Goal: Task Accomplishment & Management: Complete application form

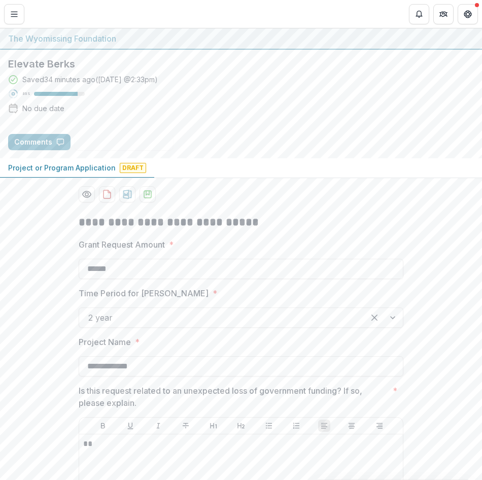
scroll to position [1278, 0]
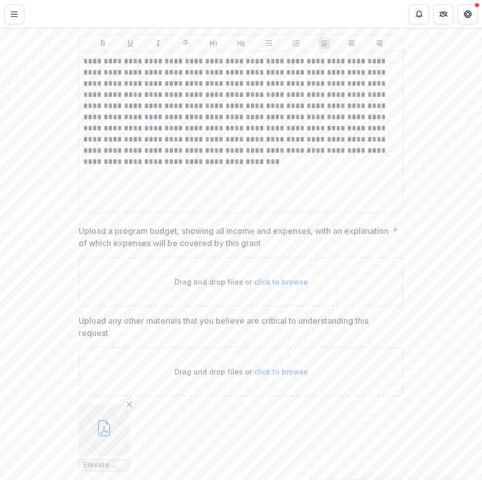
scroll to position [3724, 0]
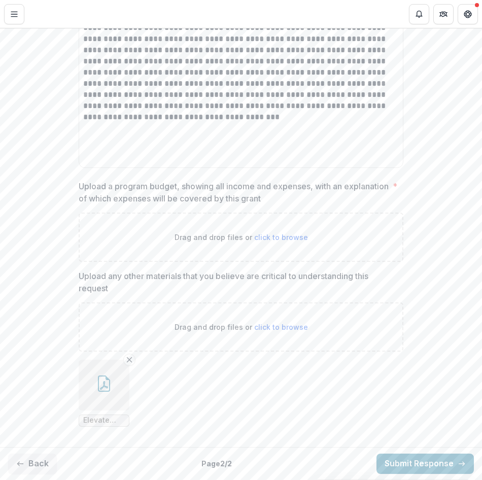
click at [275, 238] on span "click to browse" at bounding box center [281, 237] width 54 height 9
type input "**********"
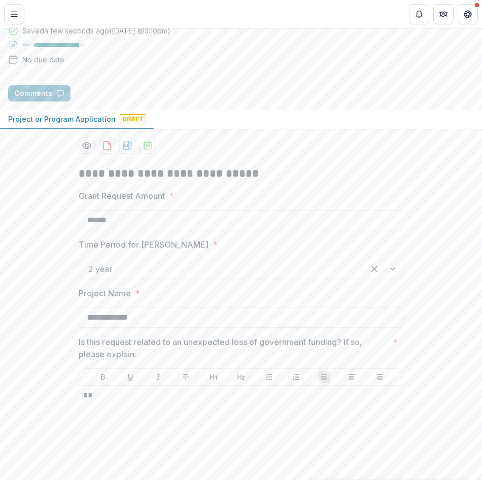
scroll to position [0, 0]
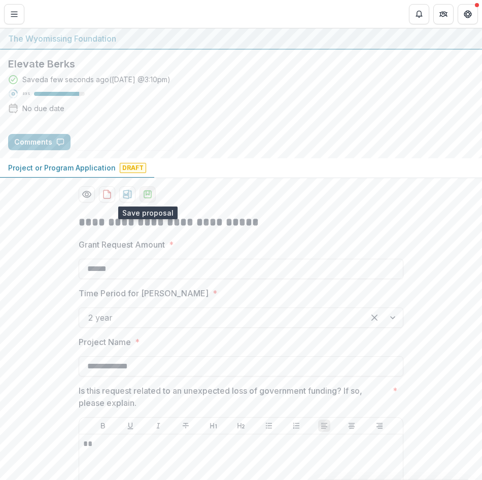
click at [147, 192] on icon "download-proposal" at bounding box center [148, 194] width 10 height 10
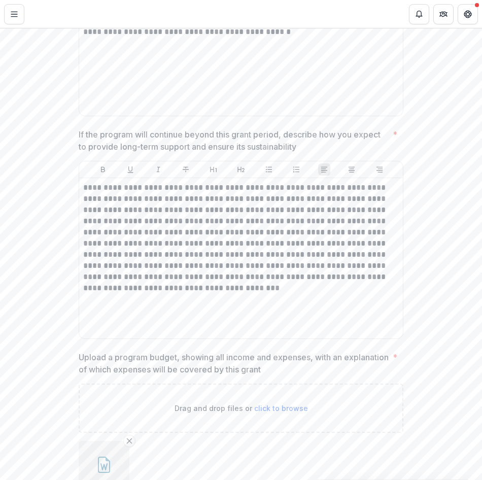
scroll to position [3806, 0]
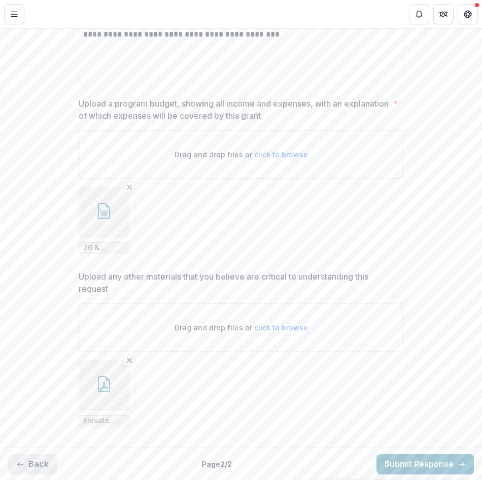
click at [18, 465] on polyline "button" at bounding box center [18, 464] width 2 height 4
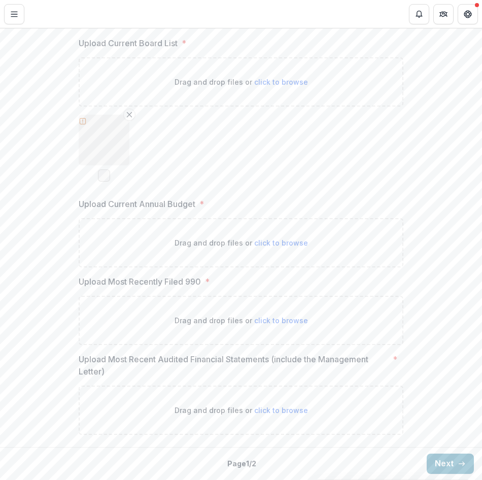
scroll to position [1509, 0]
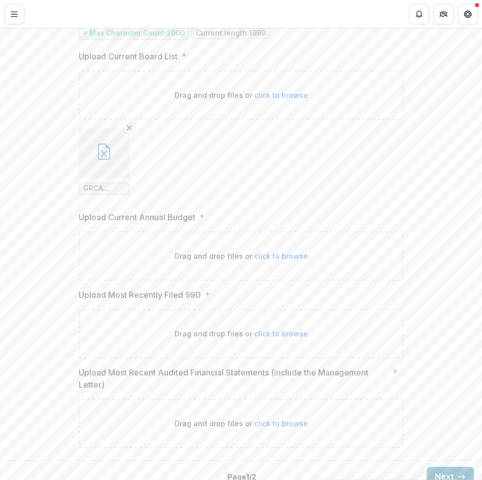
click at [280, 252] on span "click to browse" at bounding box center [281, 256] width 54 height 9
type input "**********"
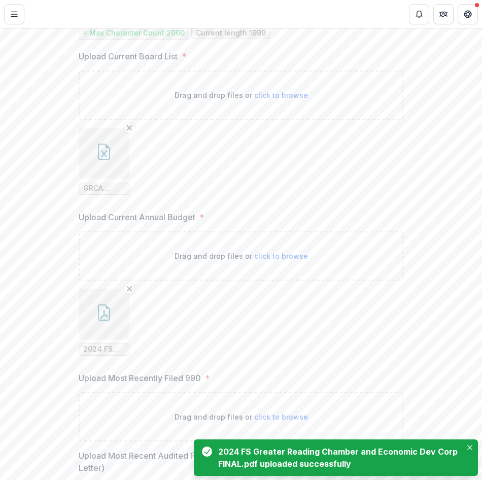
click at [268, 413] on span "click to browse" at bounding box center [281, 417] width 54 height 9
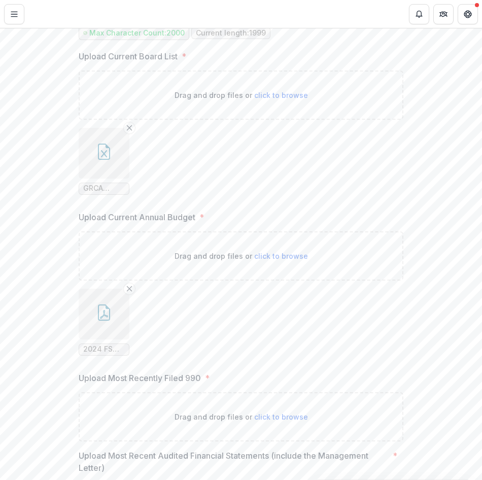
type input "**********"
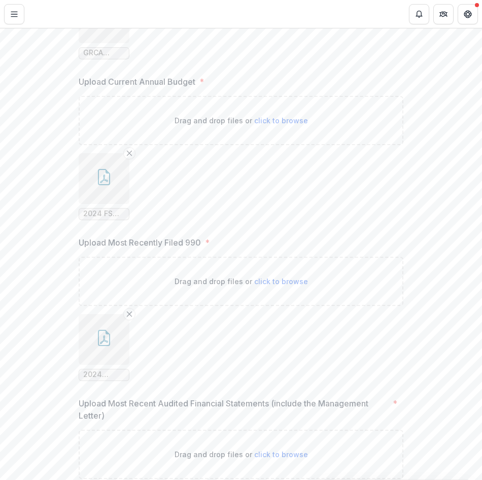
scroll to position [1676, 0]
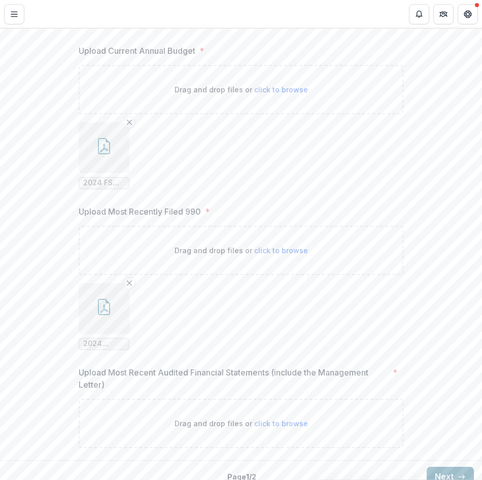
click at [463, 475] on polyline "button" at bounding box center [464, 477] width 2 height 4
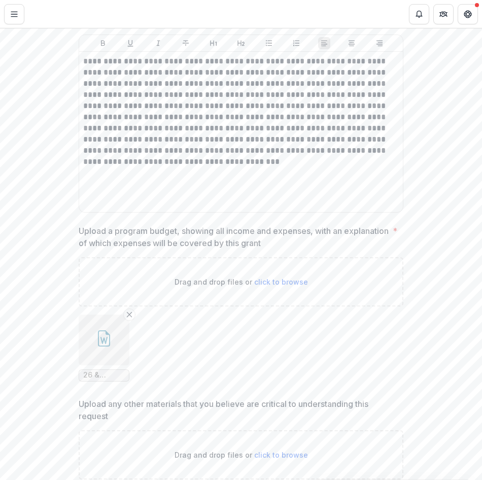
scroll to position [3807, 0]
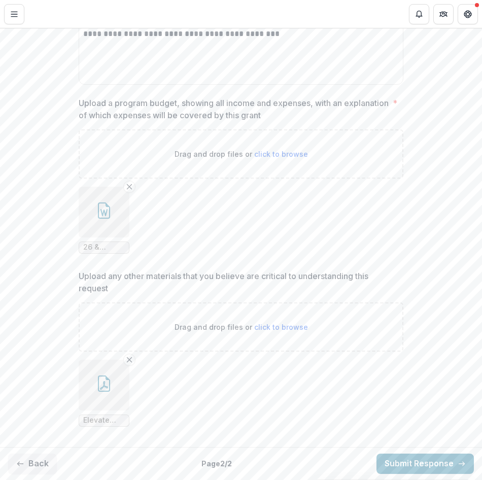
click at [257, 472] on div "Back Page 2 / 2 Submit Response" at bounding box center [241, 463] width 482 height 33
